Goal: Task Accomplishment & Management: Manage account settings

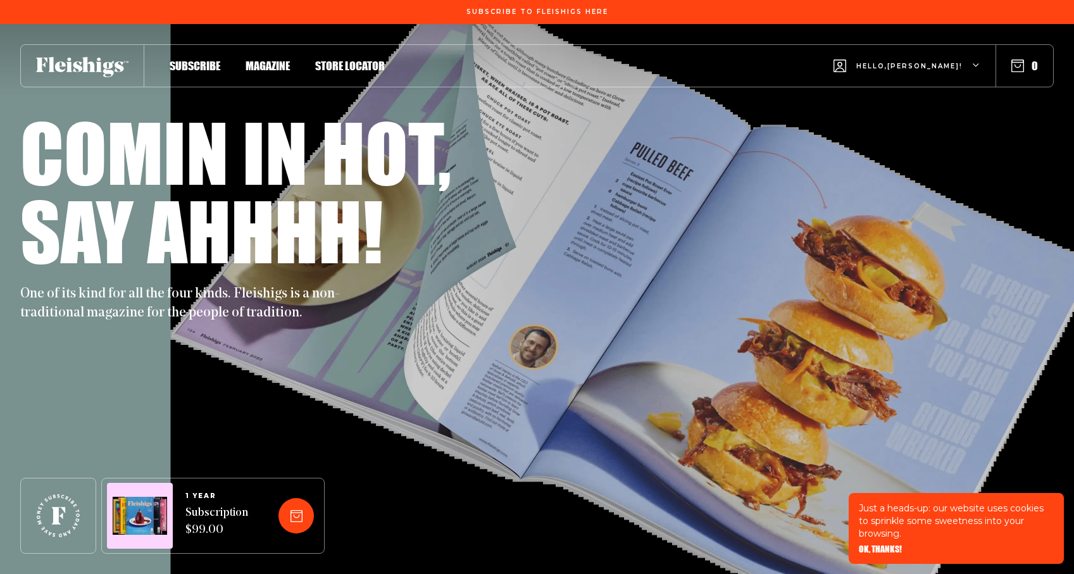
click at [971, 65] on div "Hello, Nechama !" at bounding box center [907, 66] width 147 height 50
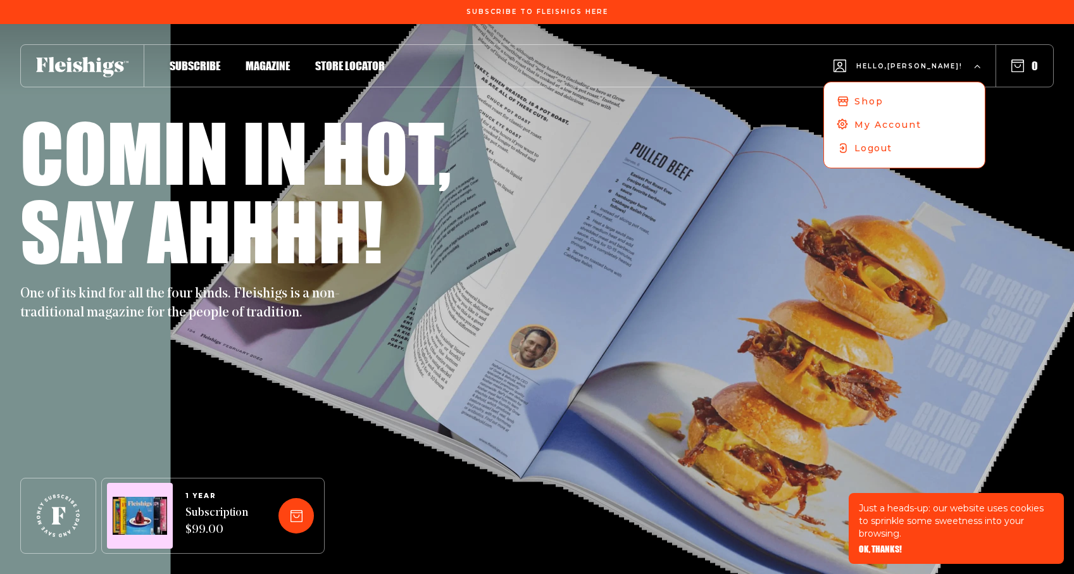
click at [971, 62] on div "Hello, Nechama ! Shop My Account Logout" at bounding box center [907, 66] width 147 height 50
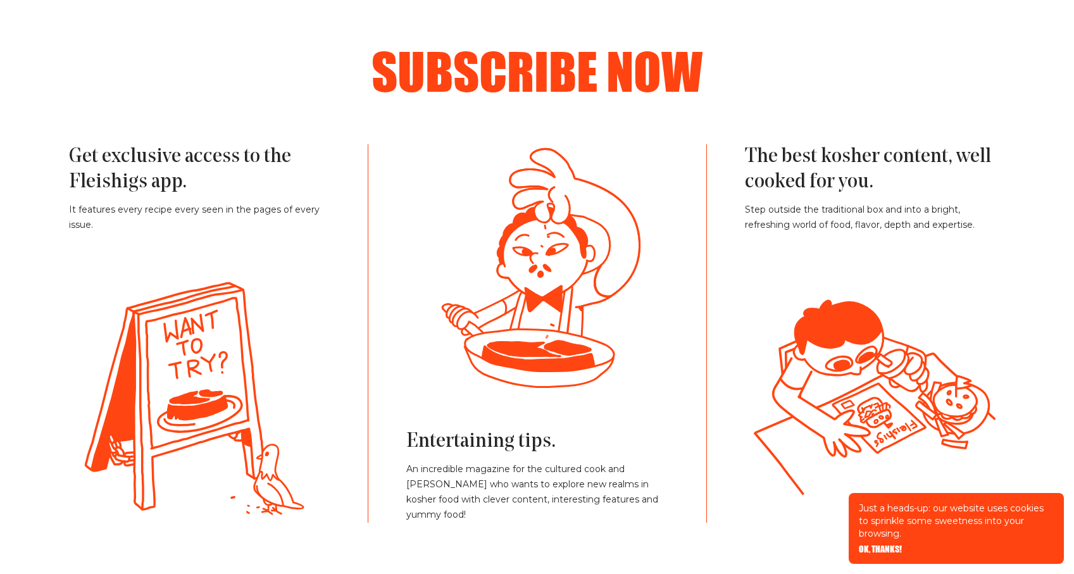
scroll to position [2808, 0]
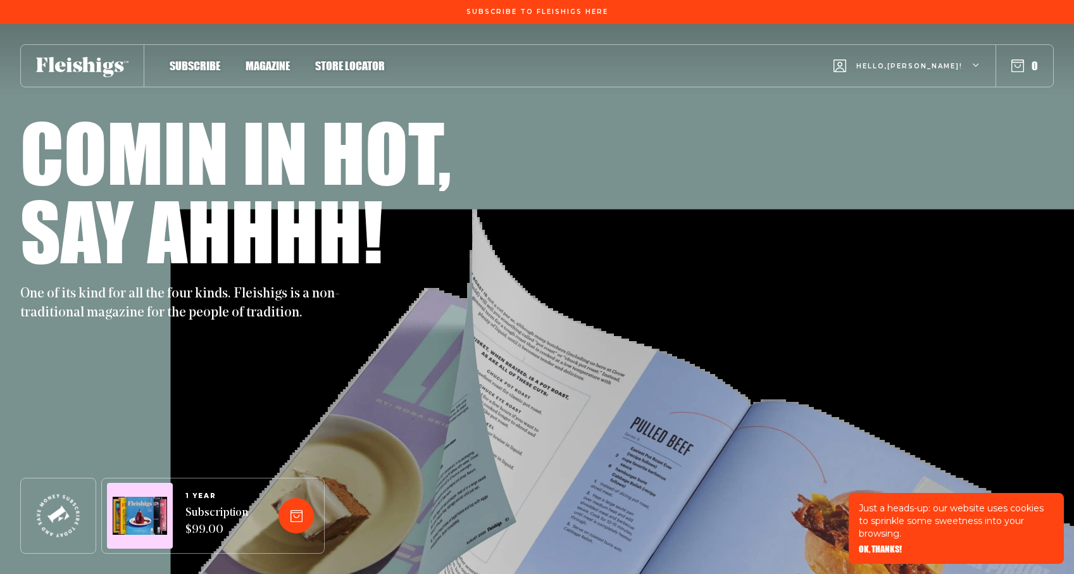
scroll to position [1733, 0]
